Goal: Task Accomplishment & Management: Use online tool/utility

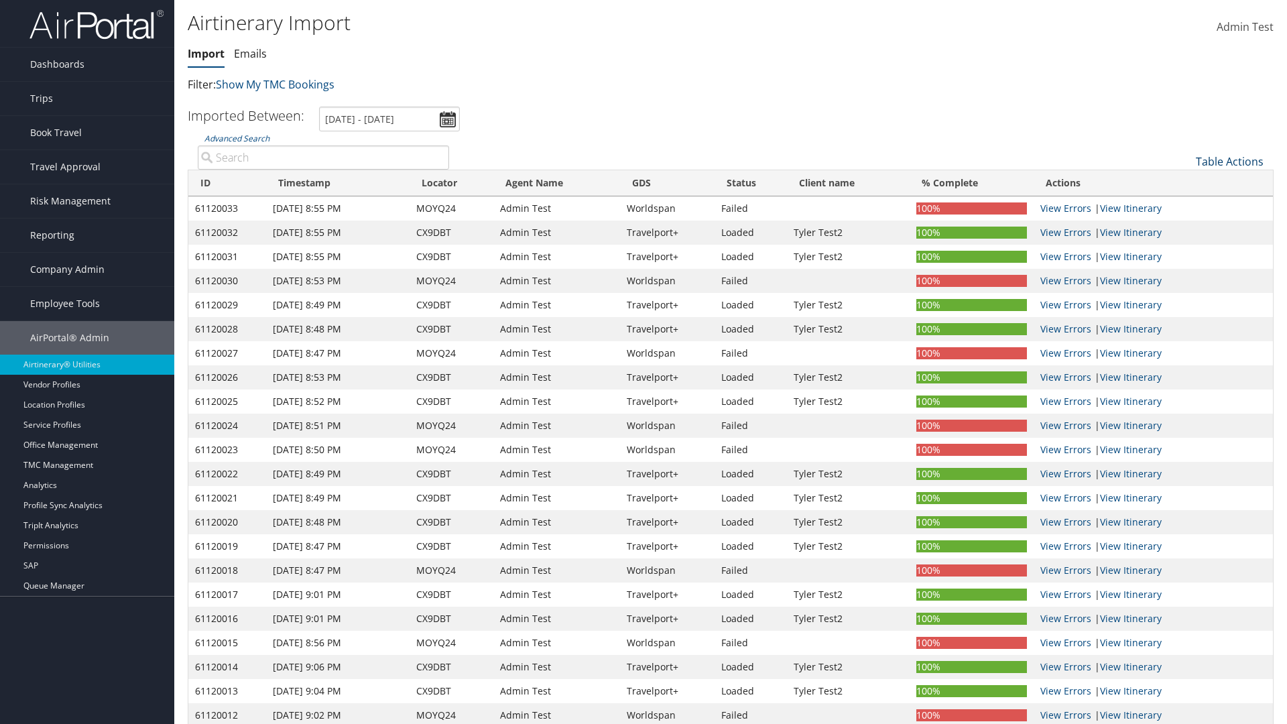
click at [1229, 161] on link "Table Actions" at bounding box center [1229, 161] width 68 height 15
click at [1184, 182] on link "Refresh" at bounding box center [1184, 182] width 176 height 23
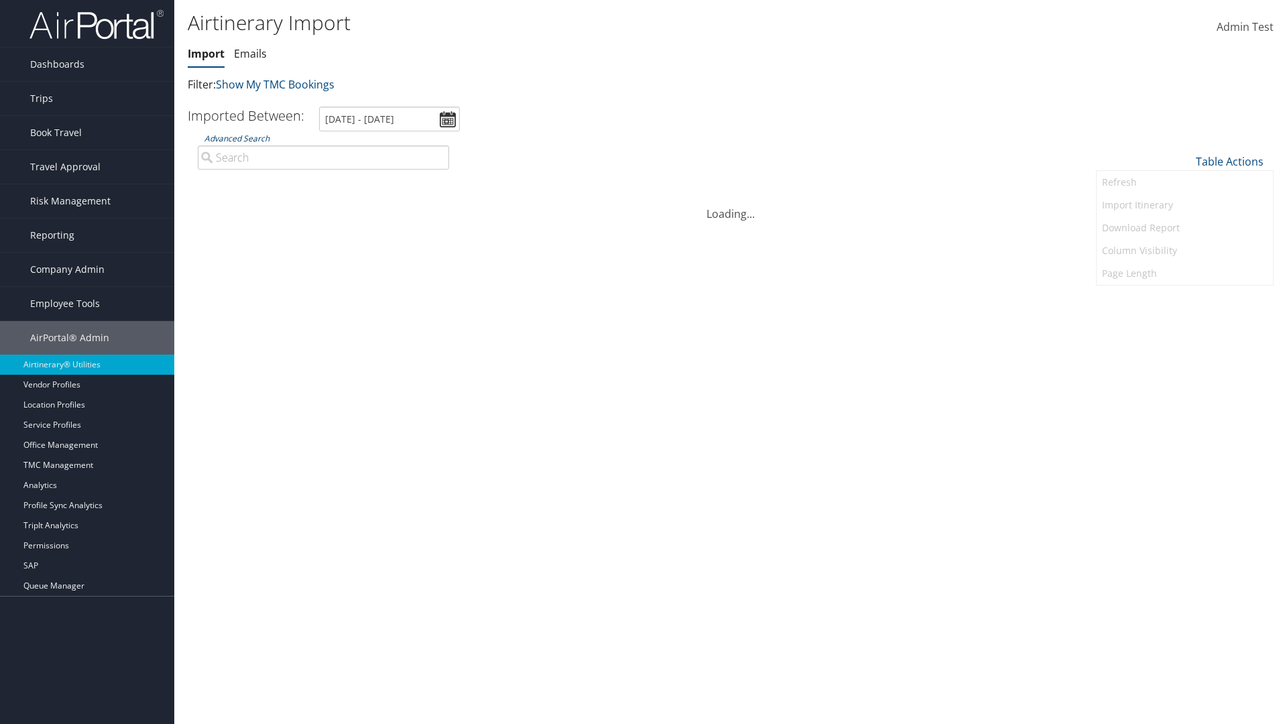
click at [237, 138] on link "Advanced Search" at bounding box center [236, 138] width 65 height 11
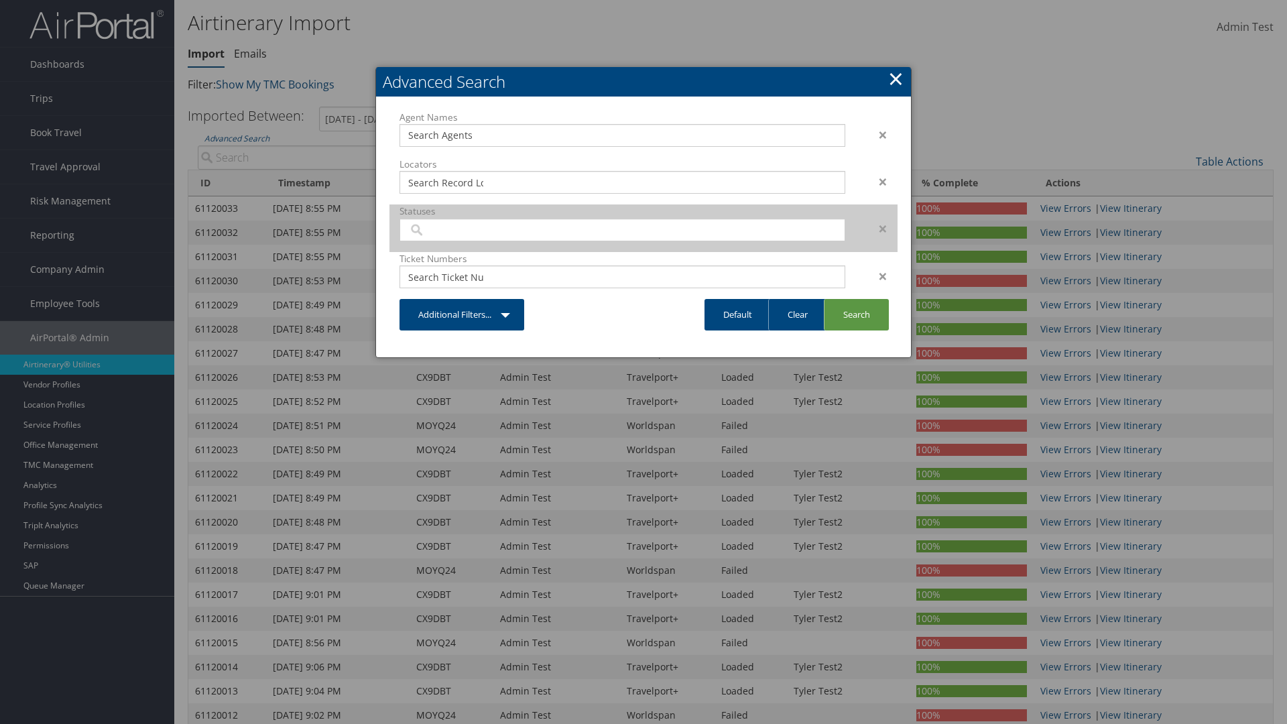
click at [446, 229] on input "search" at bounding box center [445, 229] width 75 height 13
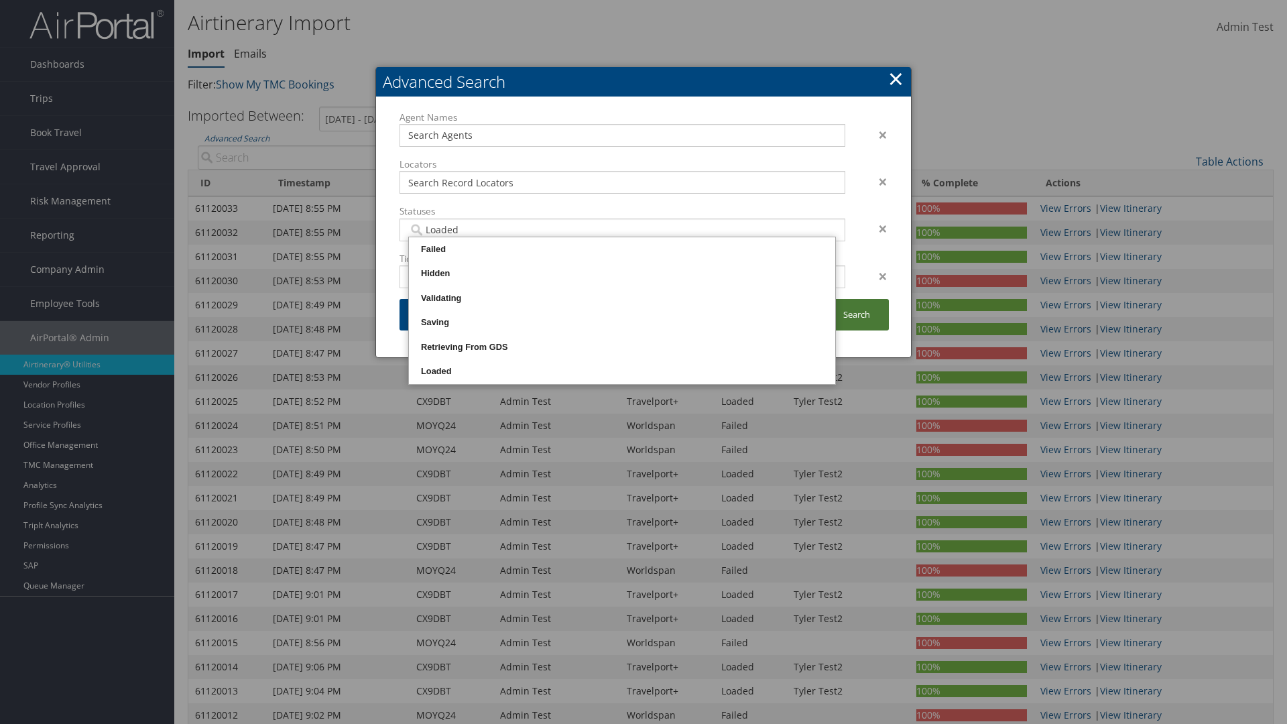
type input "Loaded"
click at [856, 314] on link "Search" at bounding box center [856, 314] width 65 height 31
type input "Loaded"
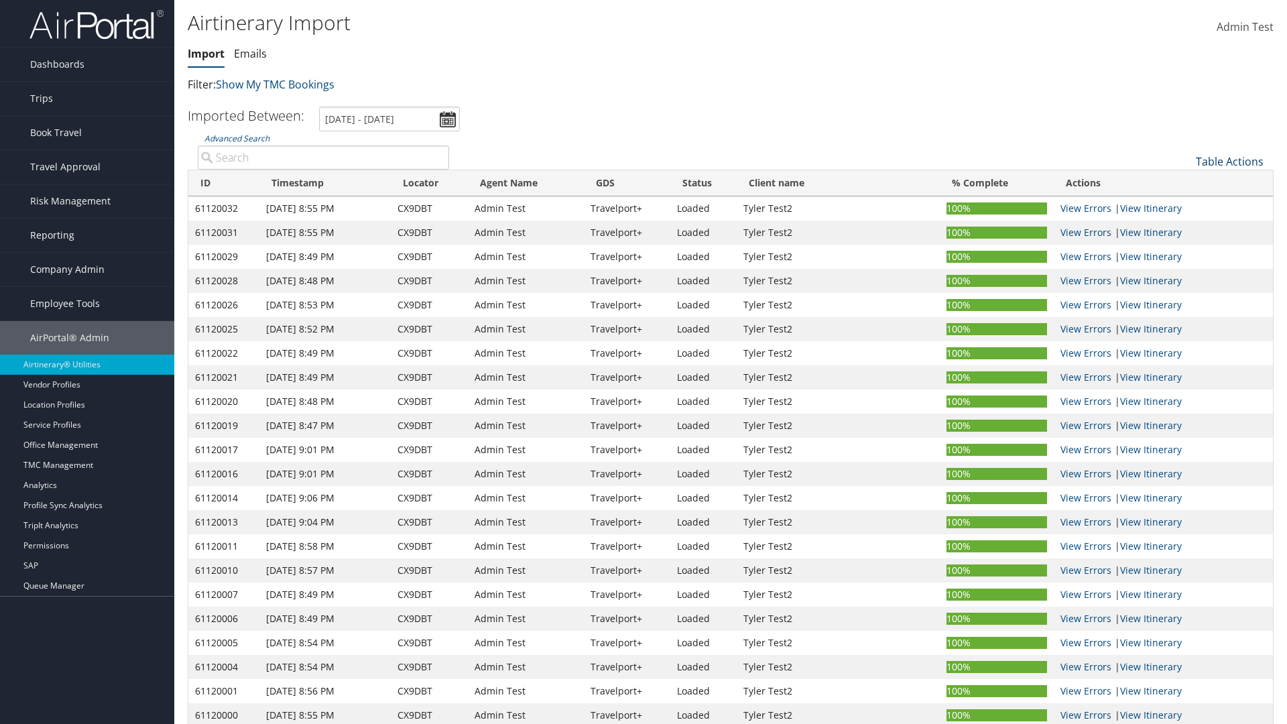
click at [1229, 161] on link "Table Actions" at bounding box center [1229, 161] width 68 height 15
click at [1184, 205] on link "Import Itinerary" at bounding box center [1184, 205] width 176 height 23
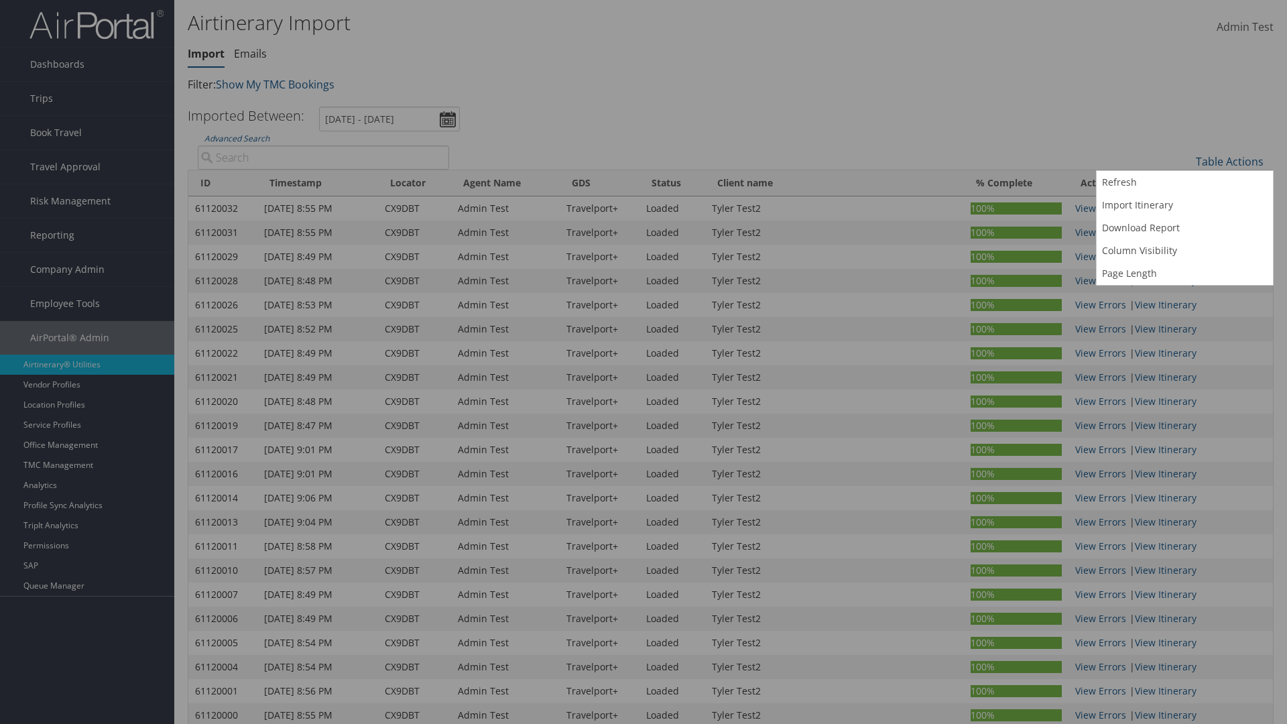
click at [0, 0] on input "Record Locator:" at bounding box center [0, 0] width 0 height 0
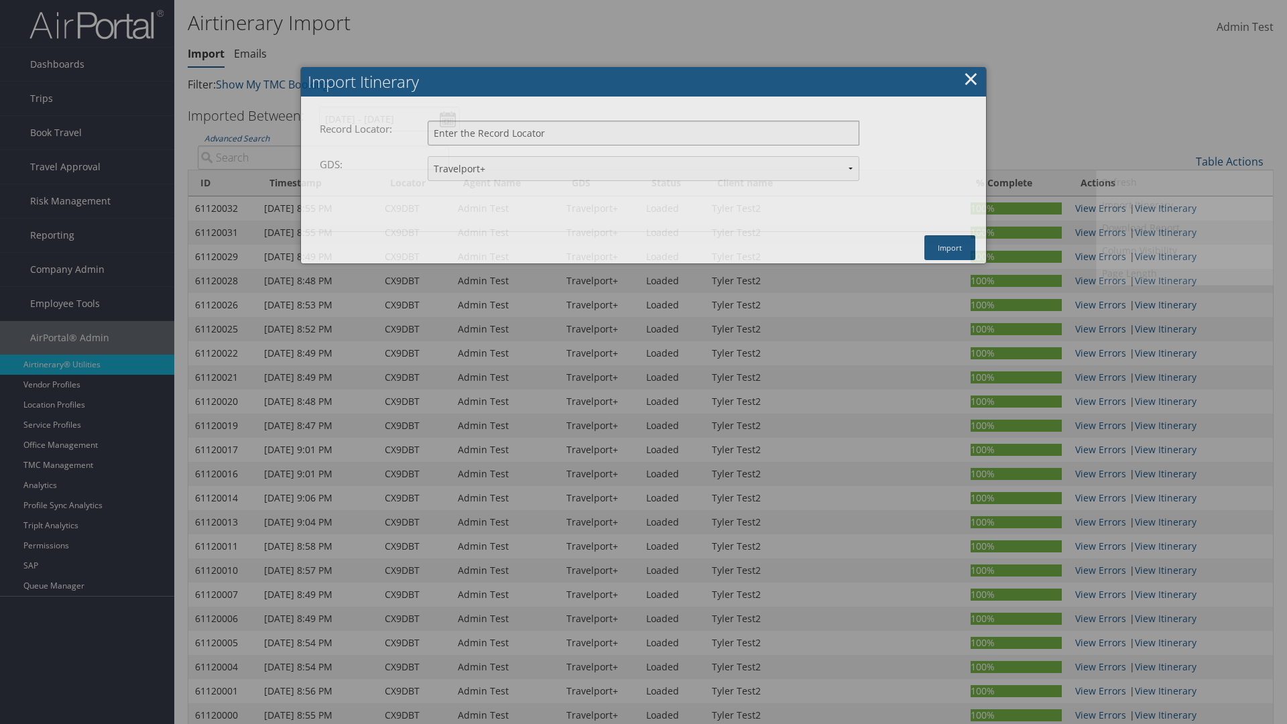
type input "CX9DBT"
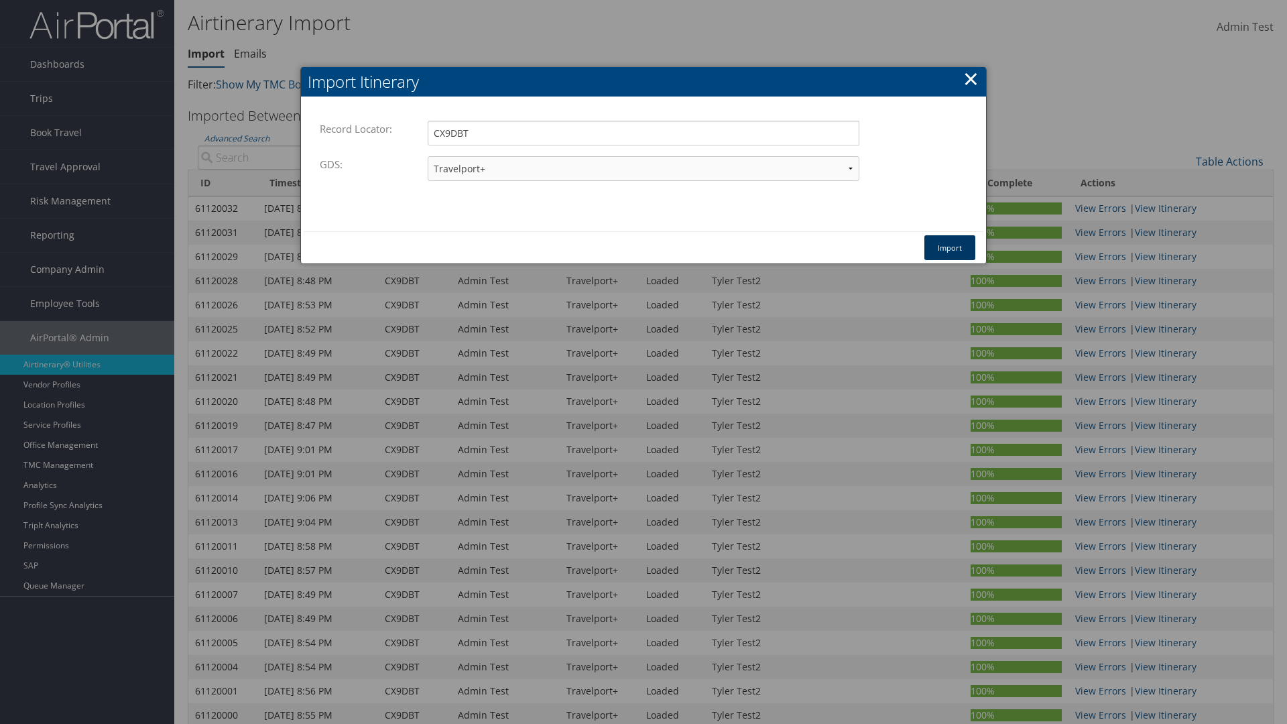
click at [950, 247] on button "Import" at bounding box center [949, 247] width 51 height 25
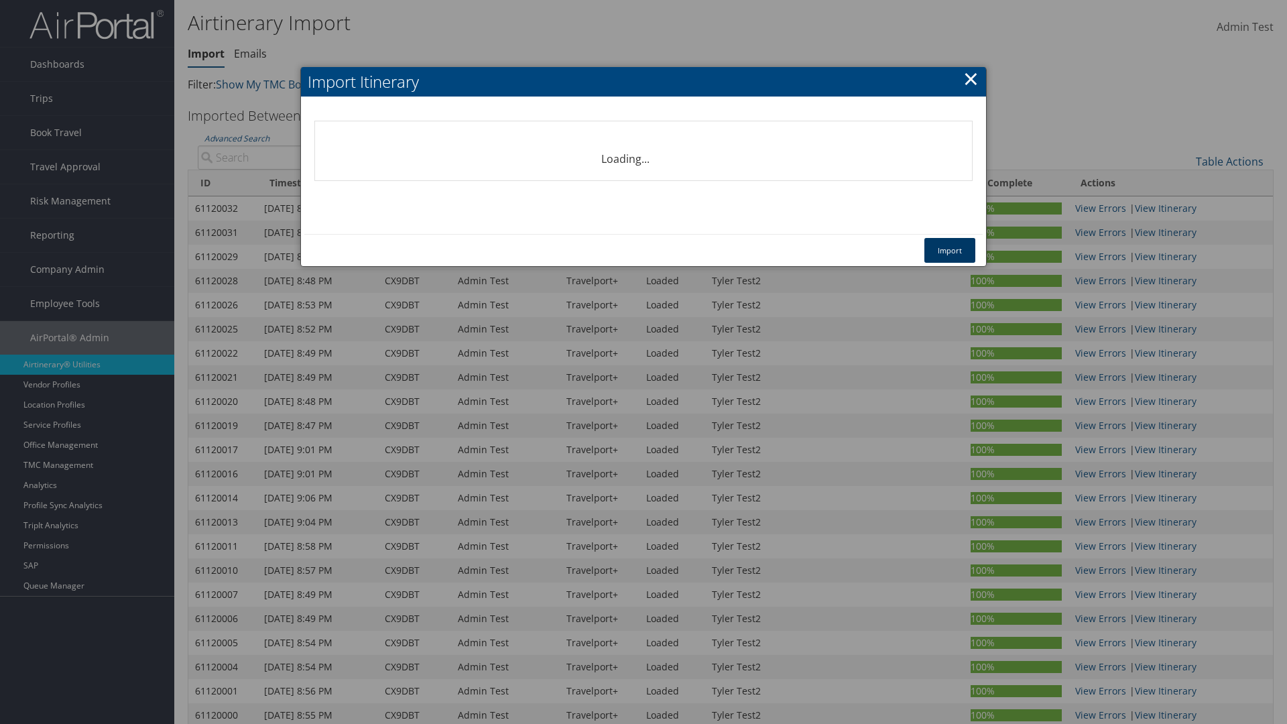
select select "1P"
